Goal: Transaction & Acquisition: Purchase product/service

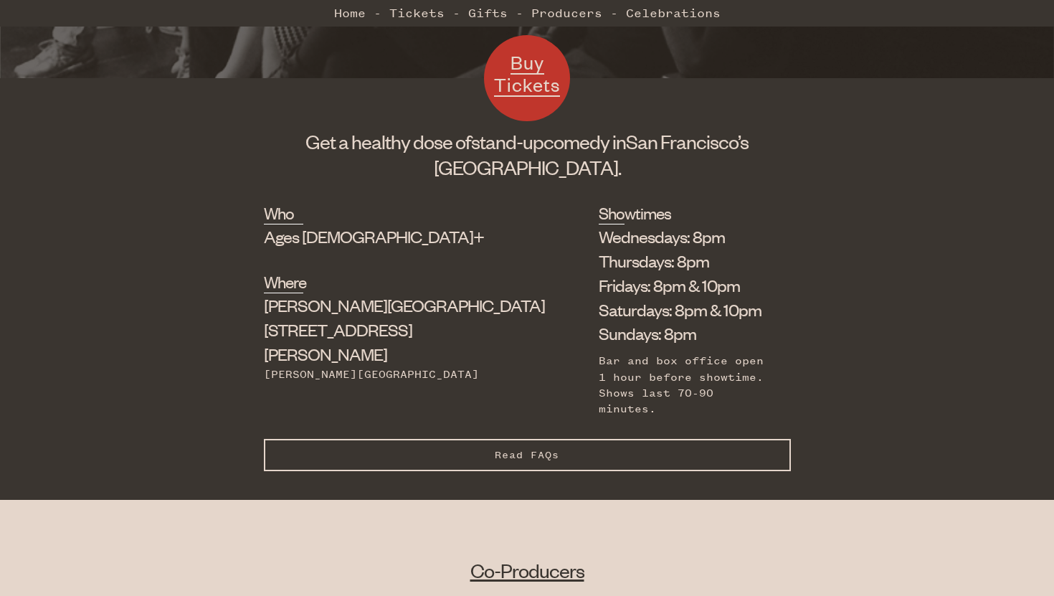
scroll to position [434, 0]
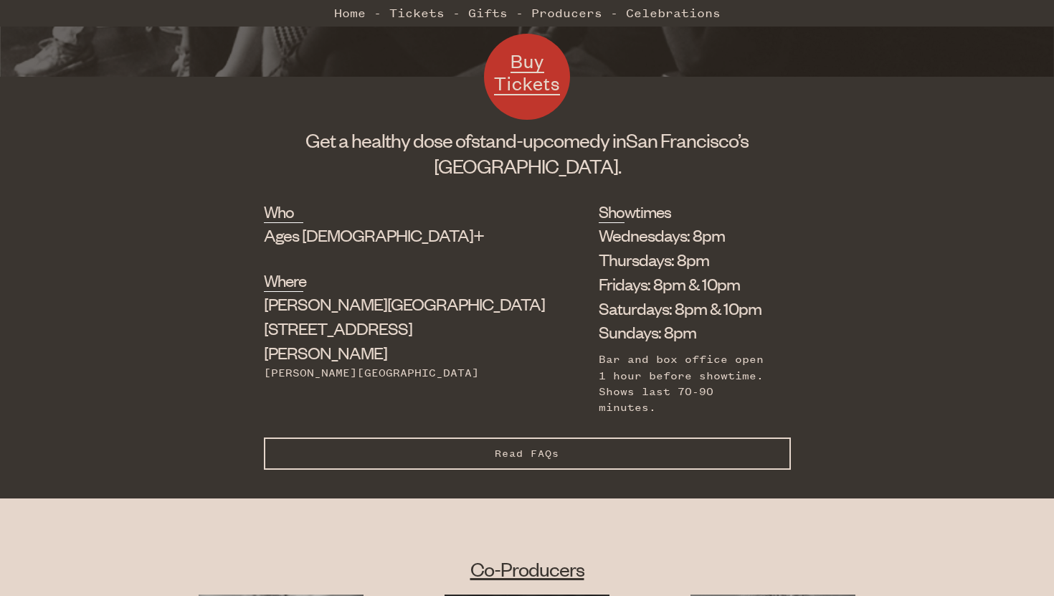
click at [536, 448] on span "Read FAQs" at bounding box center [527, 454] width 65 height 12
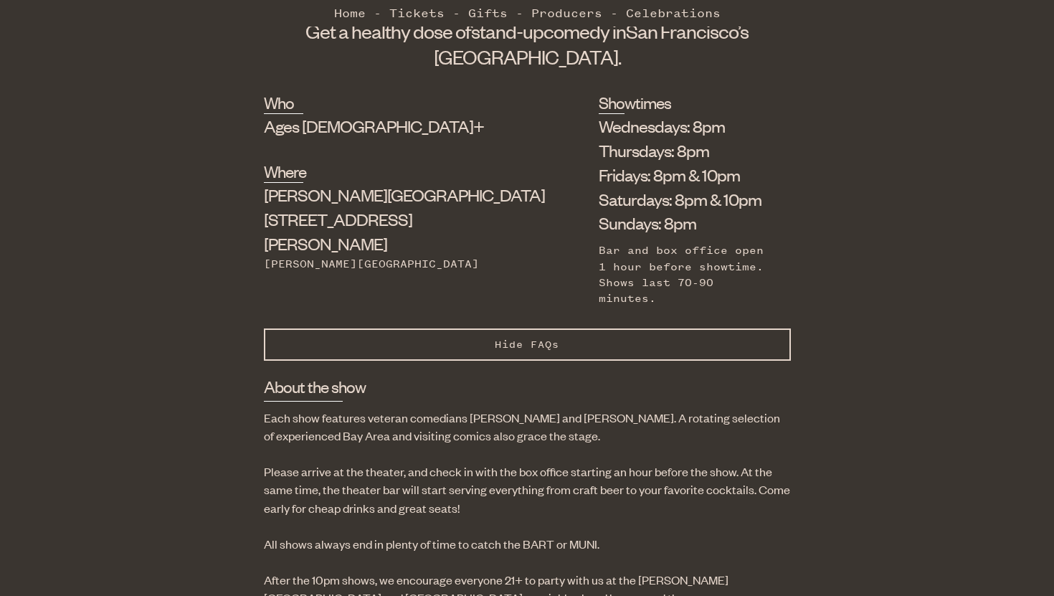
scroll to position [544, 0]
click at [539, 338] on span "Hide FAQs" at bounding box center [527, 344] width 65 height 12
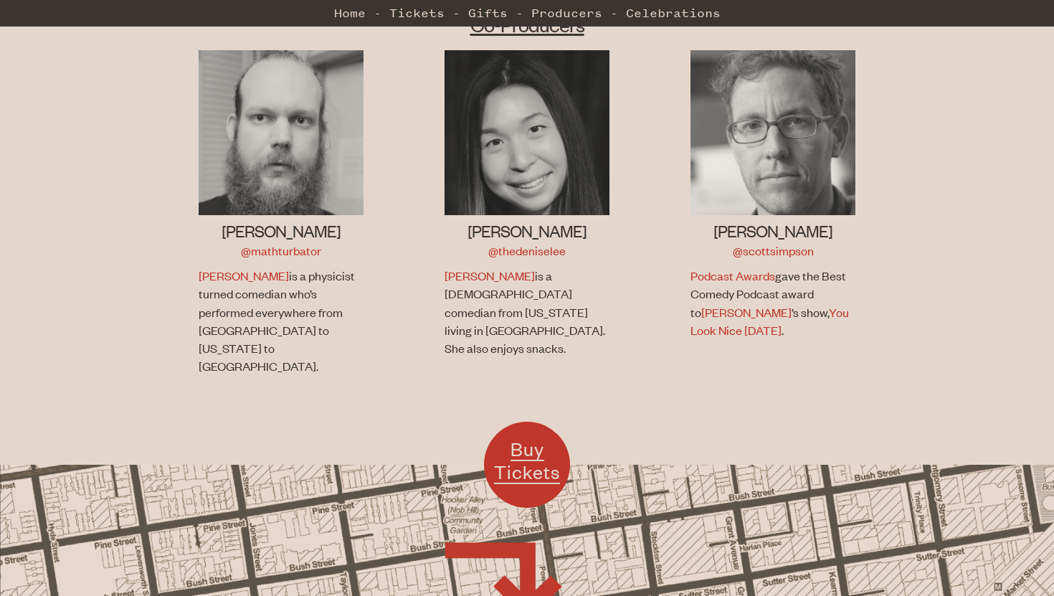
scroll to position [1292, 0]
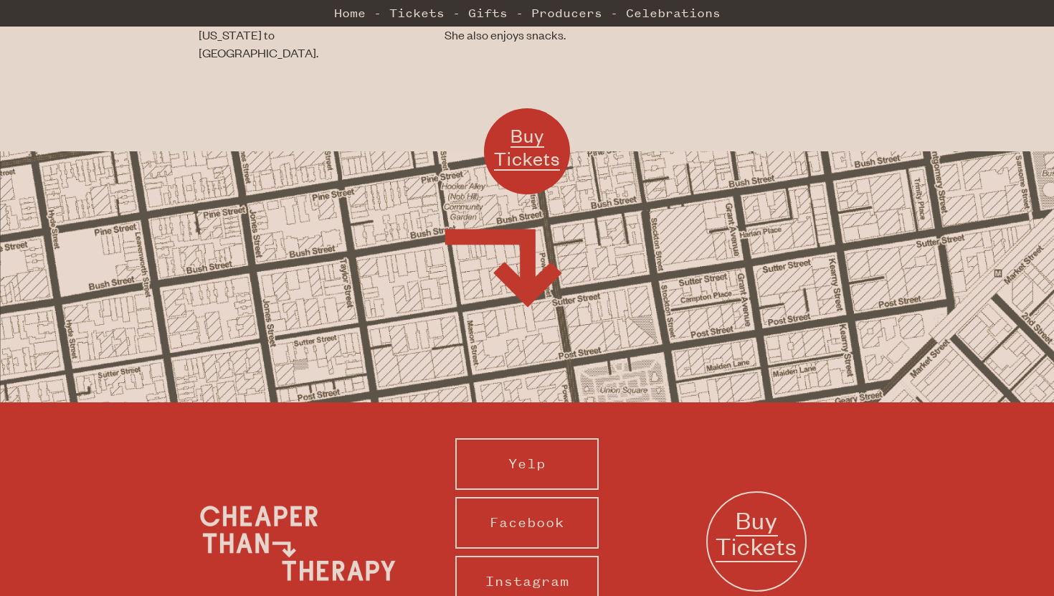
click at [532, 123] on span "Buy Tickets" at bounding box center [527, 146] width 66 height 47
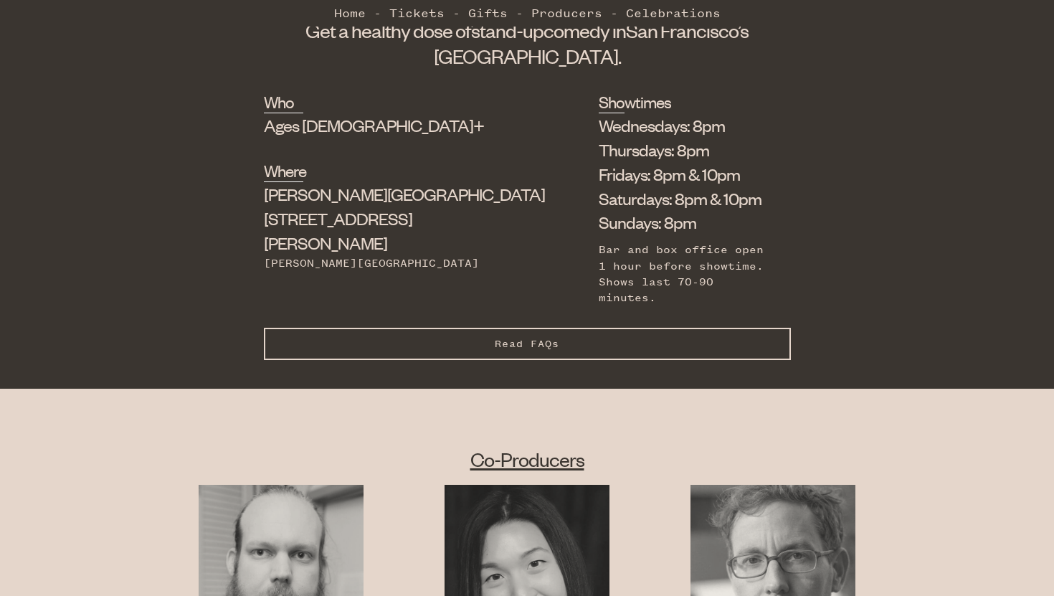
scroll to position [547, 0]
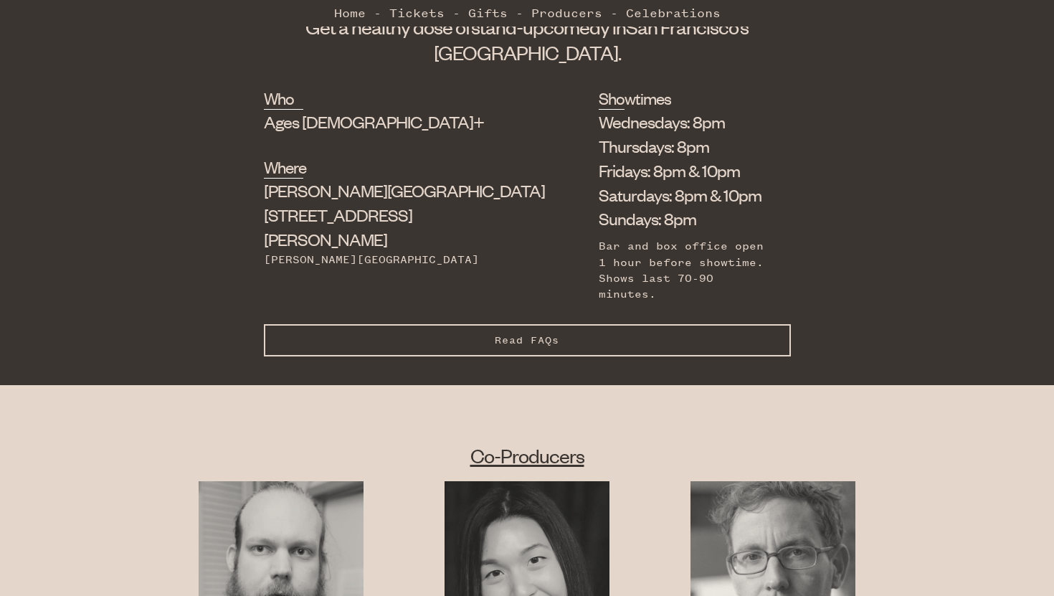
click at [513, 334] on span "Read FAQs" at bounding box center [527, 340] width 65 height 12
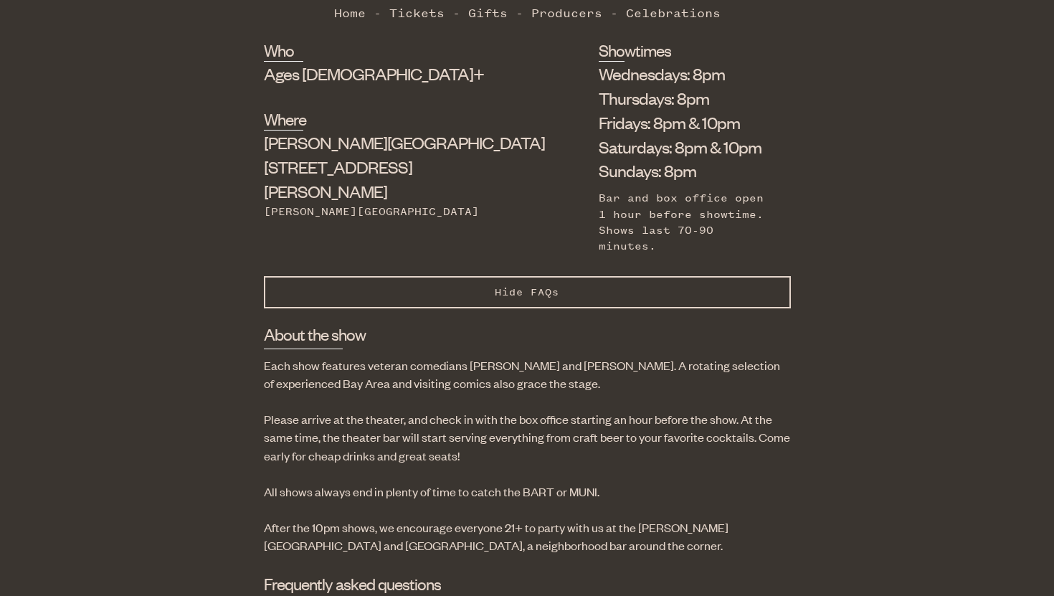
scroll to position [581, 0]
